Goal: Transaction & Acquisition: Purchase product/service

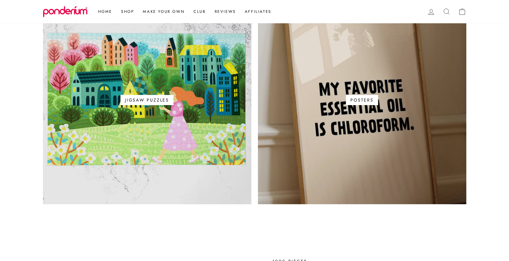
scroll to position [398, 0]
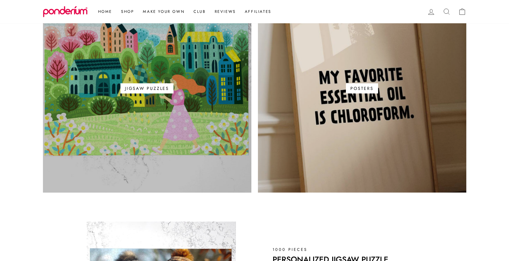
click at [143, 85] on span "Jigsaw Puzzles" at bounding box center [146, 88] width 53 height 10
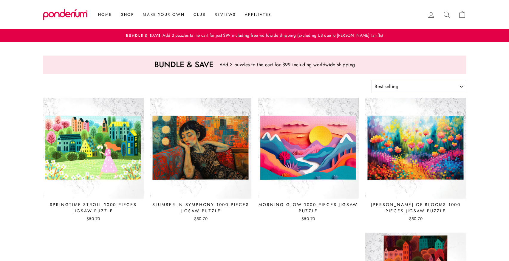
select select "best-selling"
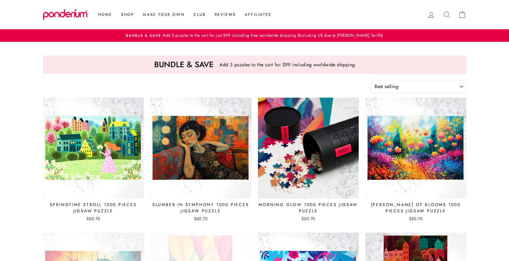
click at [291, 142] on img at bounding box center [309, 148] width 102 height 102
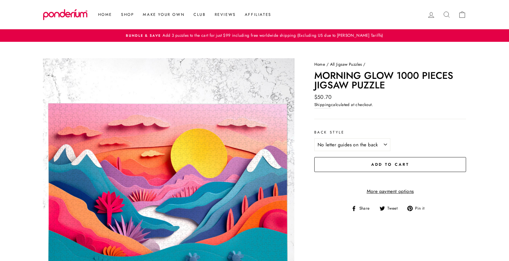
click at [369, 165] on button "Add to cart" at bounding box center [390, 164] width 152 height 15
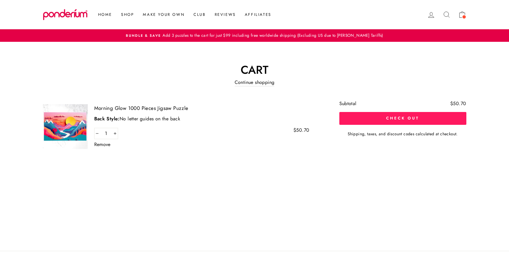
click at [377, 120] on button "Check out" at bounding box center [402, 118] width 127 height 13
